Goal: Task Accomplishment & Management: Manage account settings

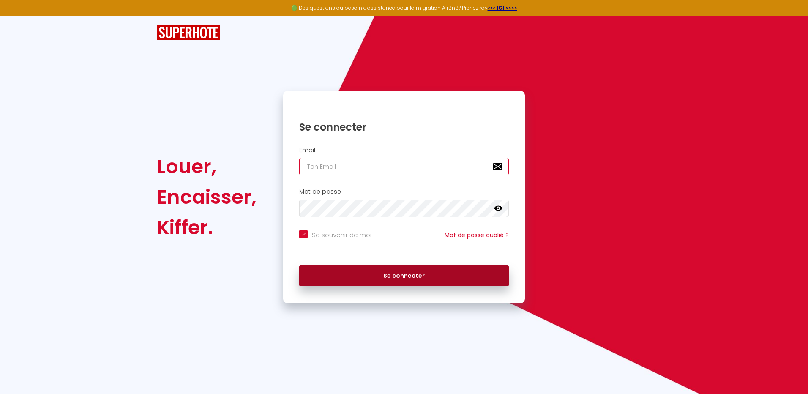
type input "[EMAIL_ADDRESS][DOMAIN_NAME]"
click at [396, 272] on button "Se connecter" at bounding box center [404, 275] width 210 height 21
checkbox input "true"
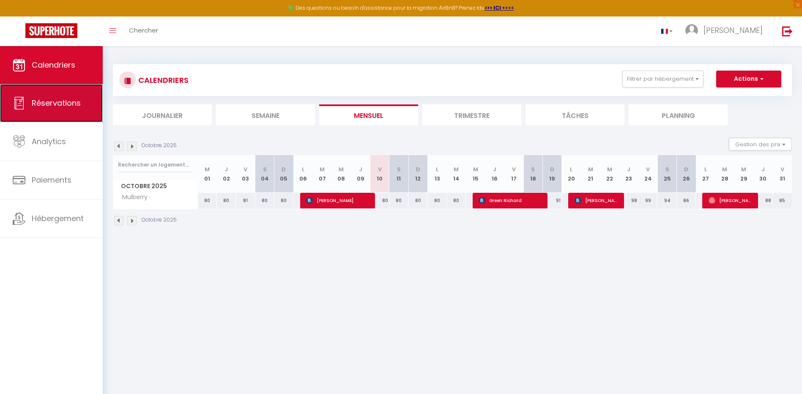
click at [55, 104] on span "Réservations" at bounding box center [56, 103] width 49 height 11
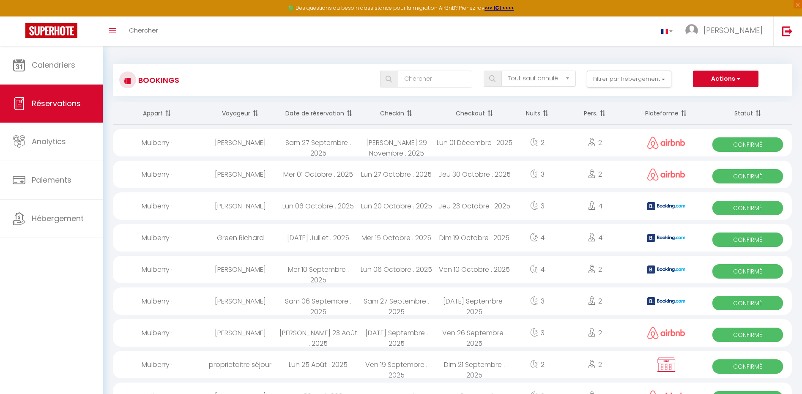
click at [331, 113] on th "Date de réservation" at bounding box center [318, 113] width 78 height 22
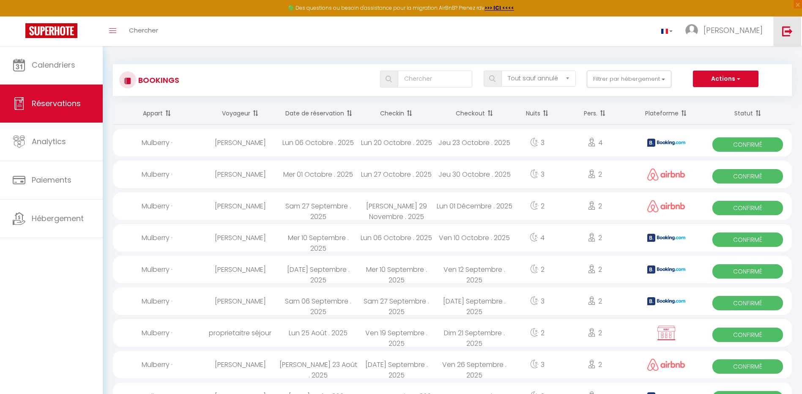
click at [786, 28] on img at bounding box center [787, 31] width 11 height 11
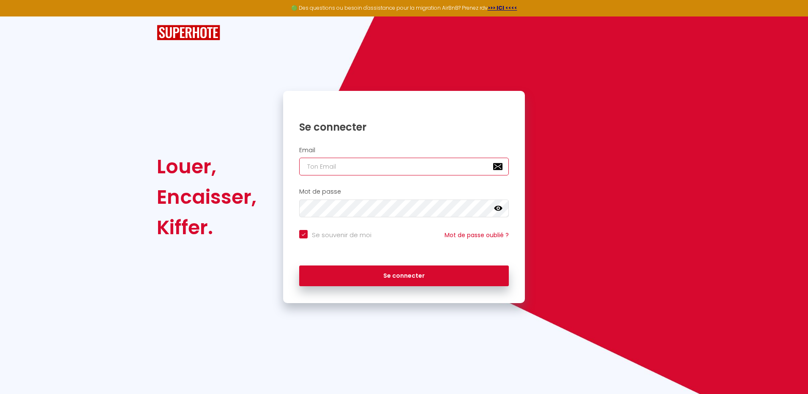
type input "[EMAIL_ADDRESS][DOMAIN_NAME]"
checkbox input "true"
